Goal: Download file/media

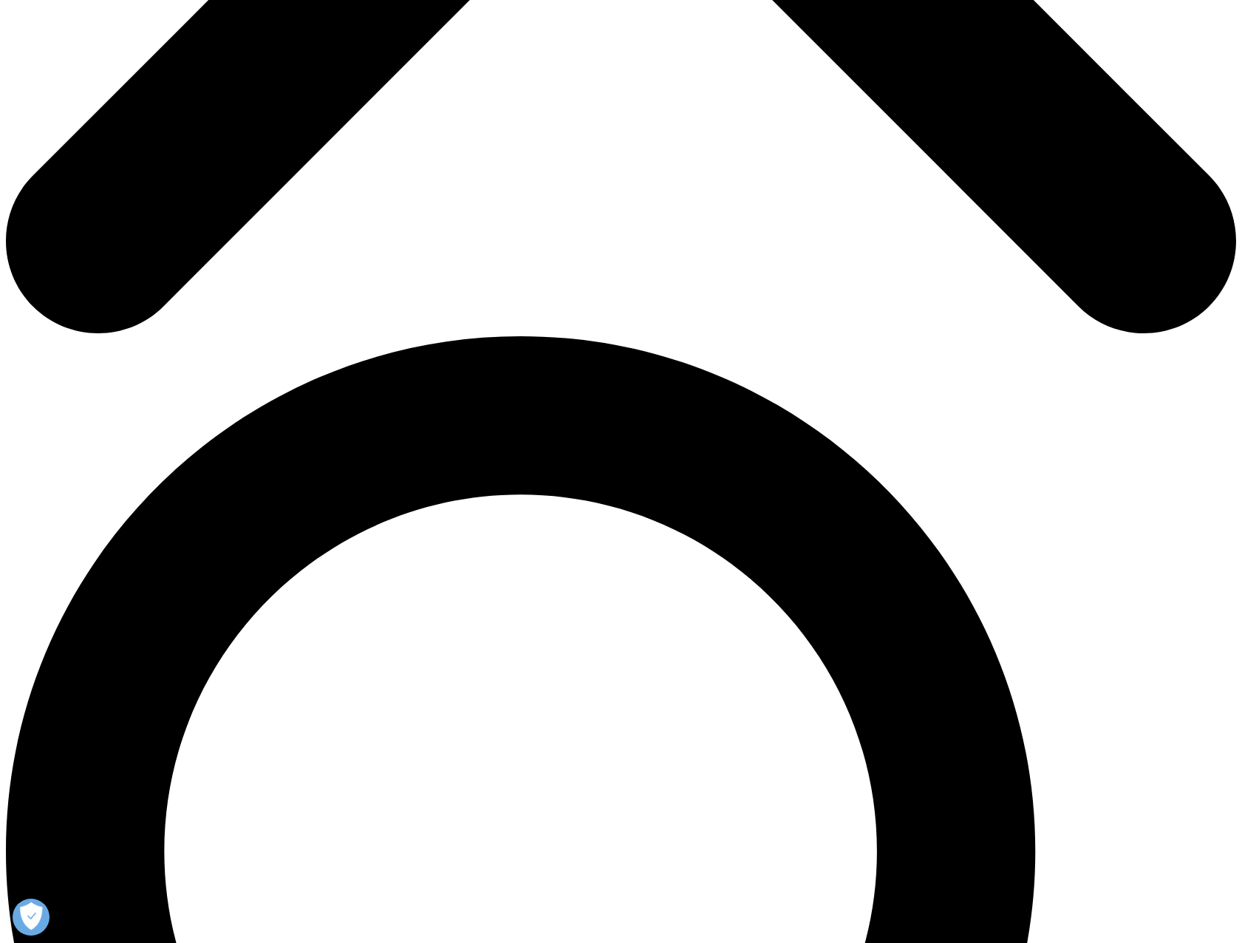
scroll to position [1108, 0]
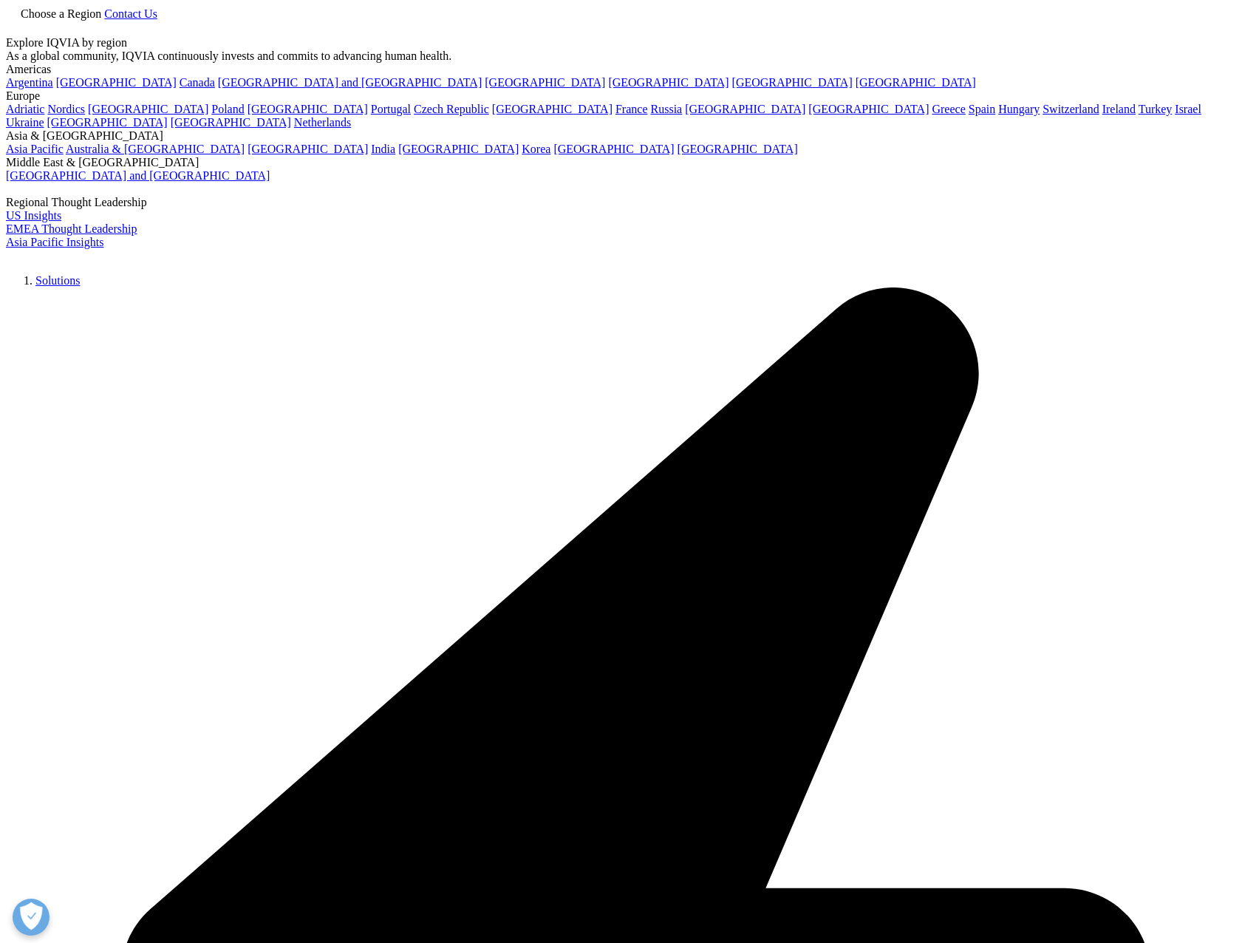
scroll to position [467, 872]
